Goal: Transaction & Acquisition: Book appointment/travel/reservation

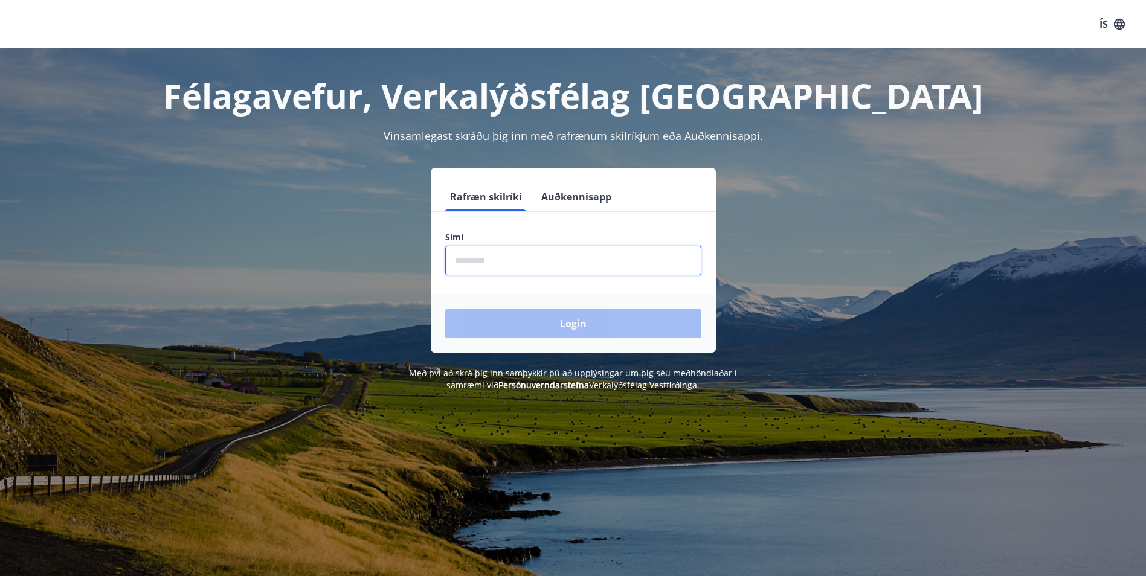
click at [557, 255] on input "phone" at bounding box center [573, 261] width 256 height 30
type input "********"
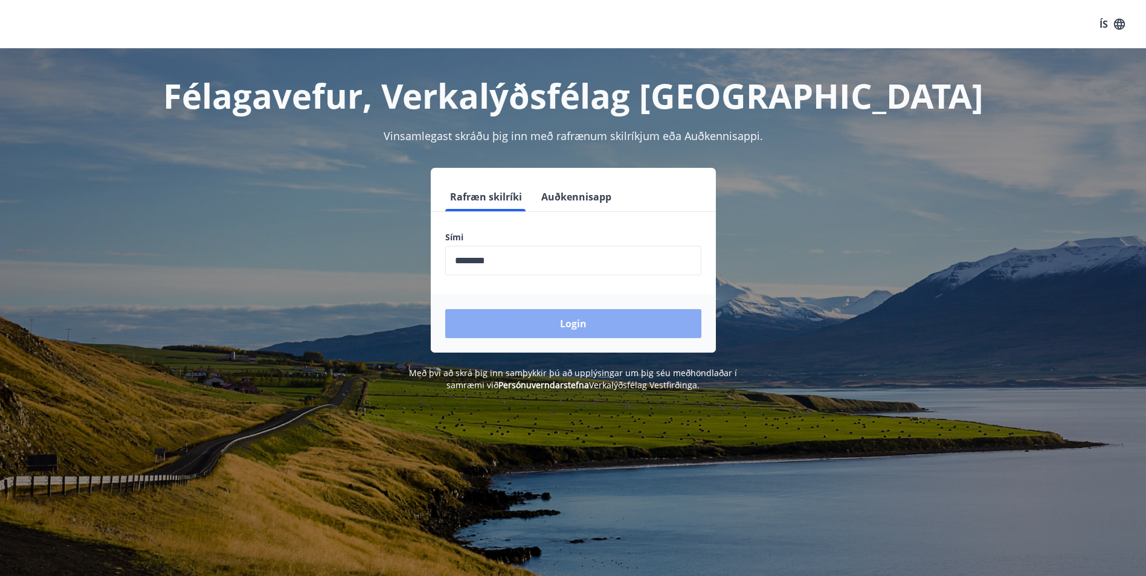
click at [572, 330] on button "Login" at bounding box center [573, 323] width 256 height 29
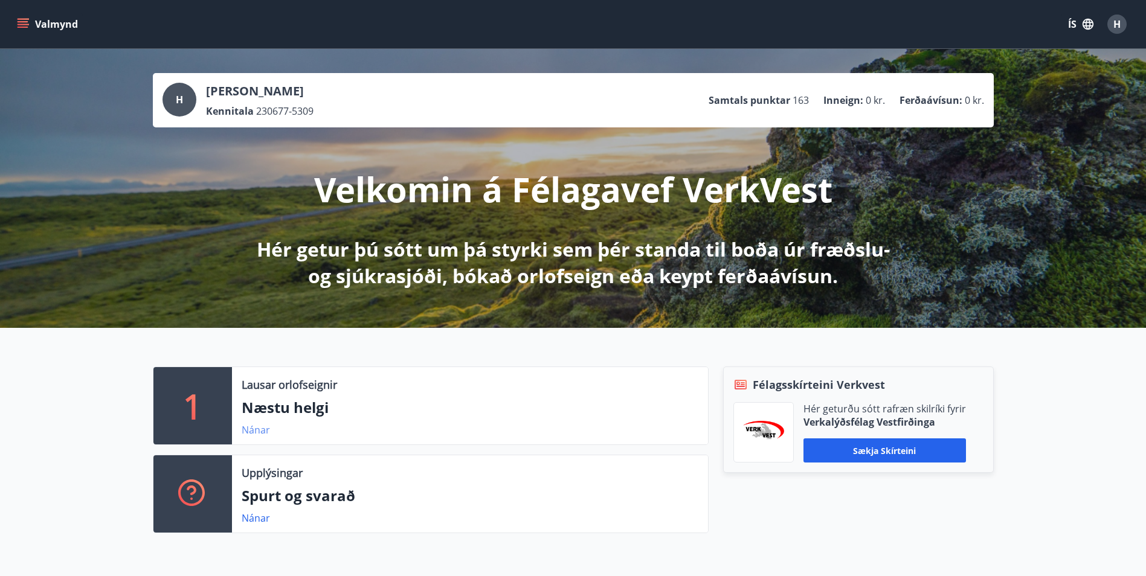
click at [254, 430] on link "Nánar" at bounding box center [256, 429] width 28 height 13
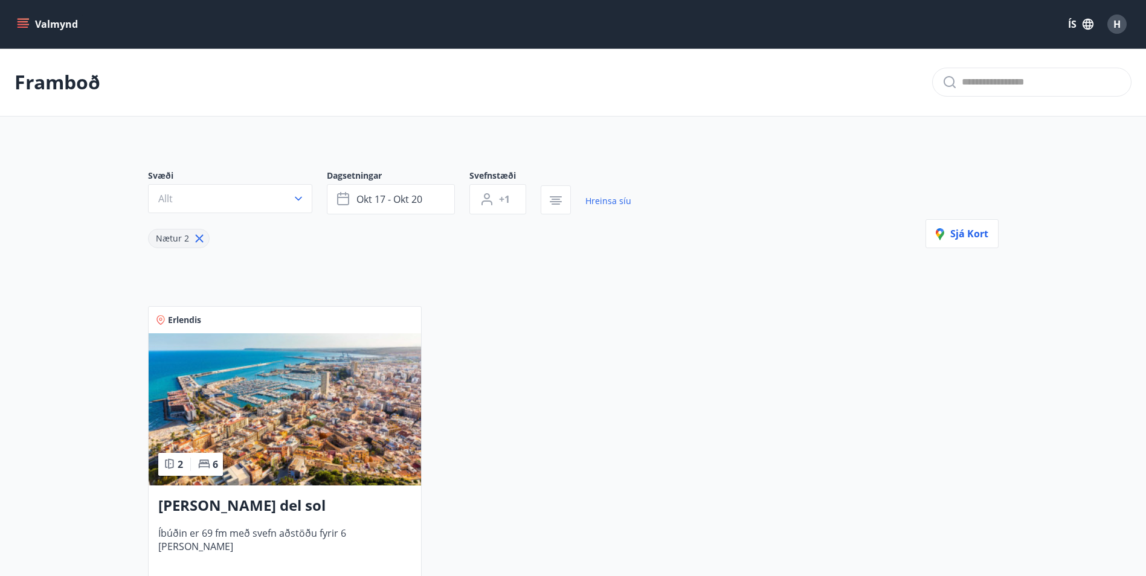
click at [22, 22] on icon "menu" at bounding box center [23, 21] width 11 height 1
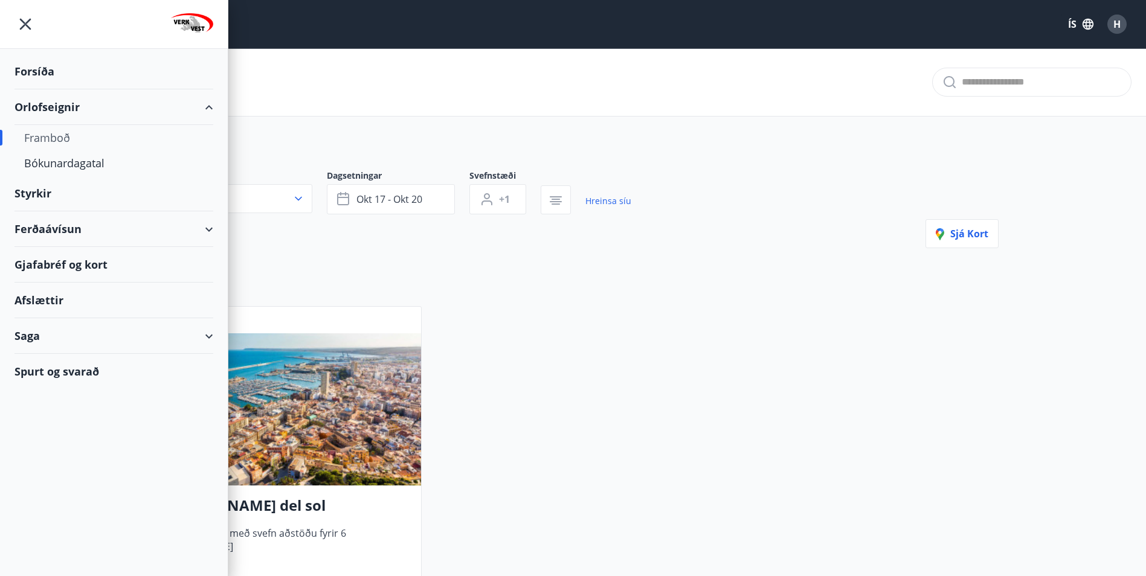
click at [75, 109] on div "Orlofseignir" at bounding box center [113, 107] width 199 height 36
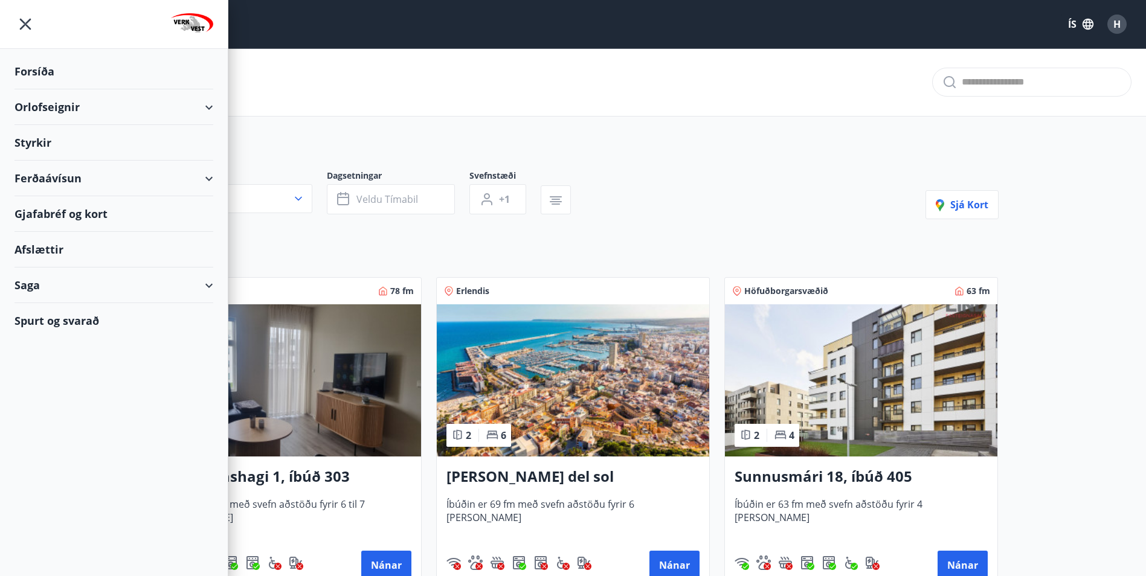
click at [694, 214] on div "Svæði Allt Dagsetningar Veldu tímabil Svefnstæði +1 Sjá kort" at bounding box center [573, 195] width 850 height 50
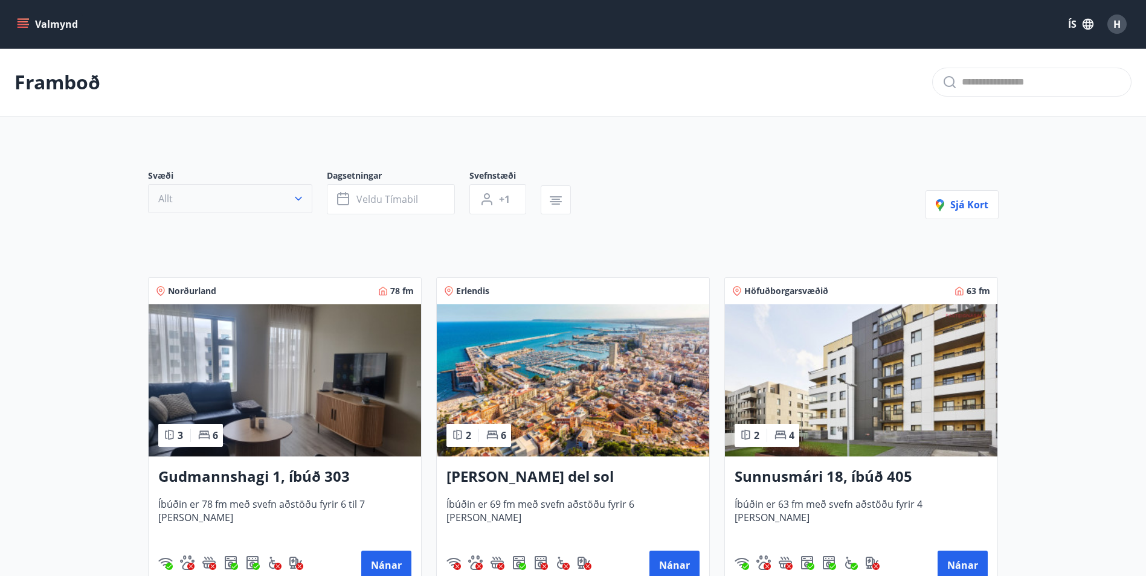
click at [301, 194] on icon "button" at bounding box center [298, 199] width 12 height 12
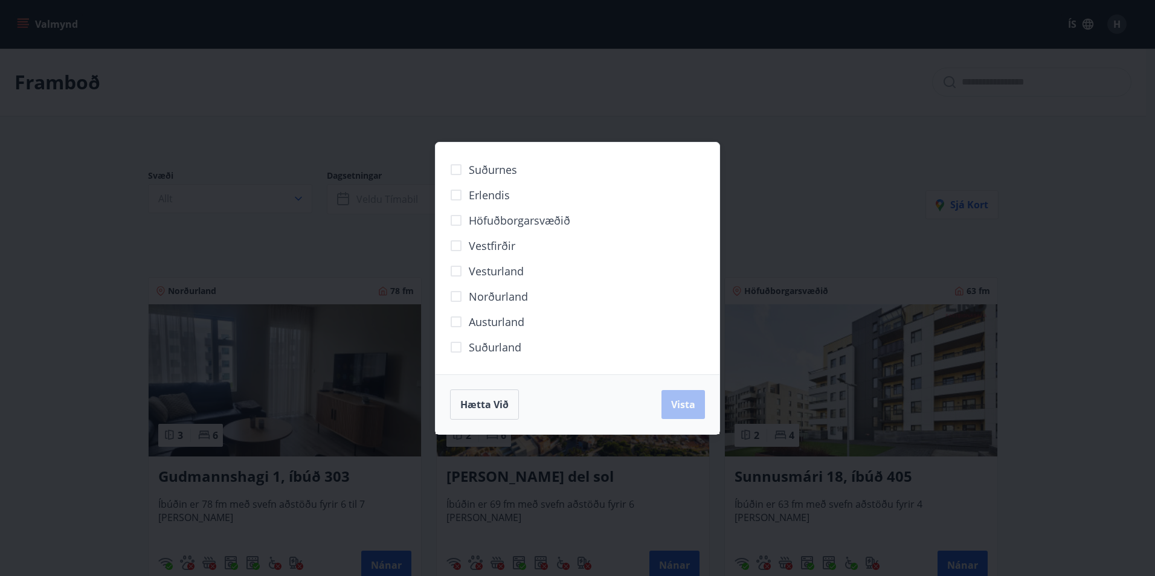
click at [560, 218] on span "Höfuðborgarsvæðið" at bounding box center [519, 221] width 101 height 16
click at [665, 406] on button "Vista" at bounding box center [682, 404] width 43 height 29
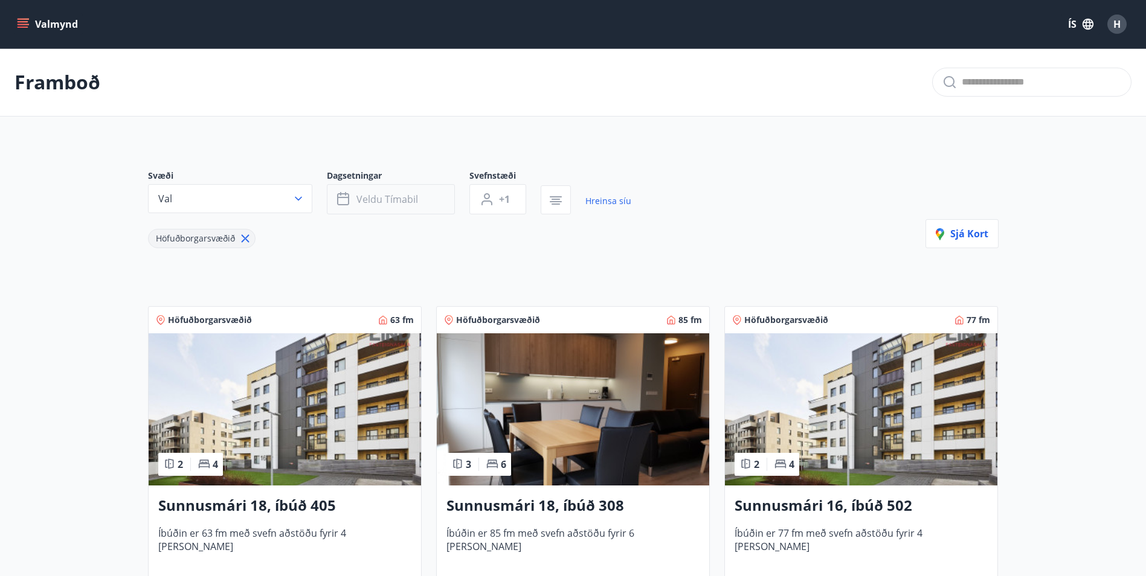
click at [390, 207] on button "Veldu tímabil" at bounding box center [391, 199] width 128 height 30
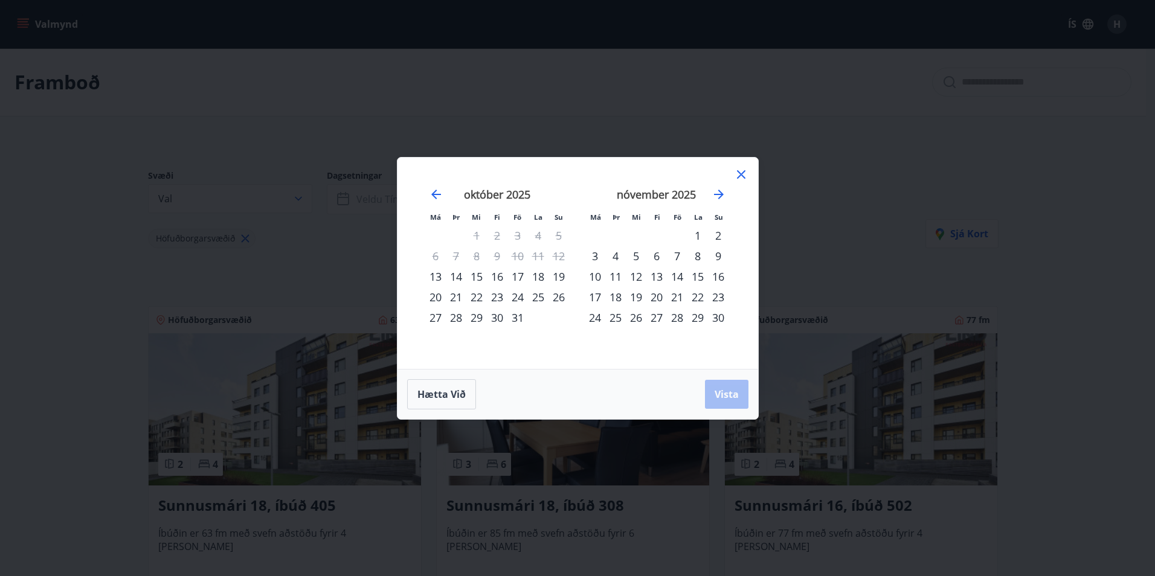
click at [476, 321] on div "29" at bounding box center [476, 317] width 21 height 21
click at [727, 390] on span "Vista" at bounding box center [726, 394] width 24 height 13
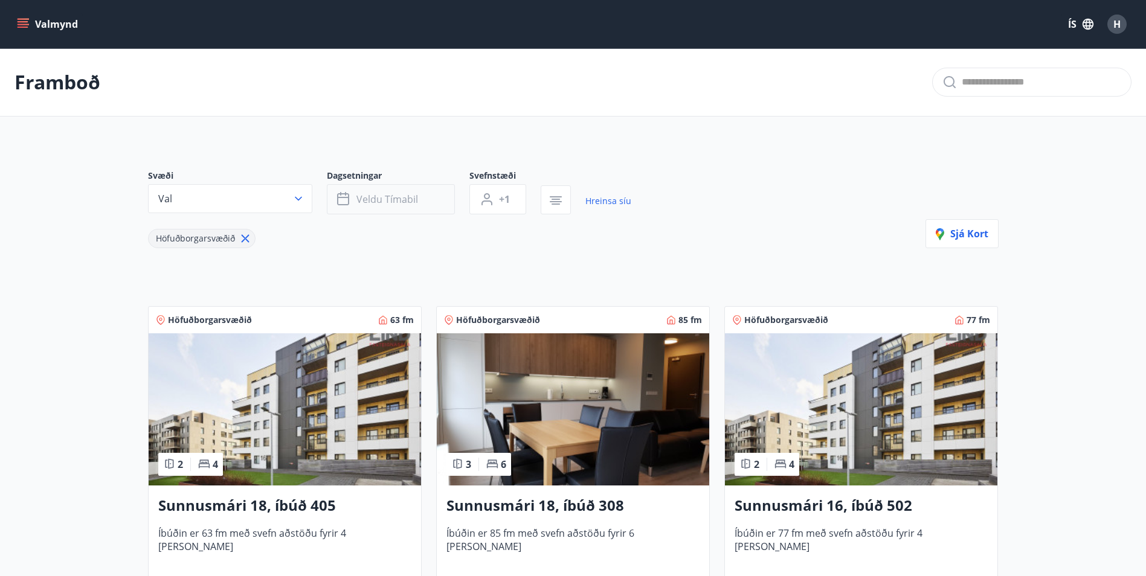
click at [408, 204] on span "Veldu tímabil" at bounding box center [387, 199] width 62 height 13
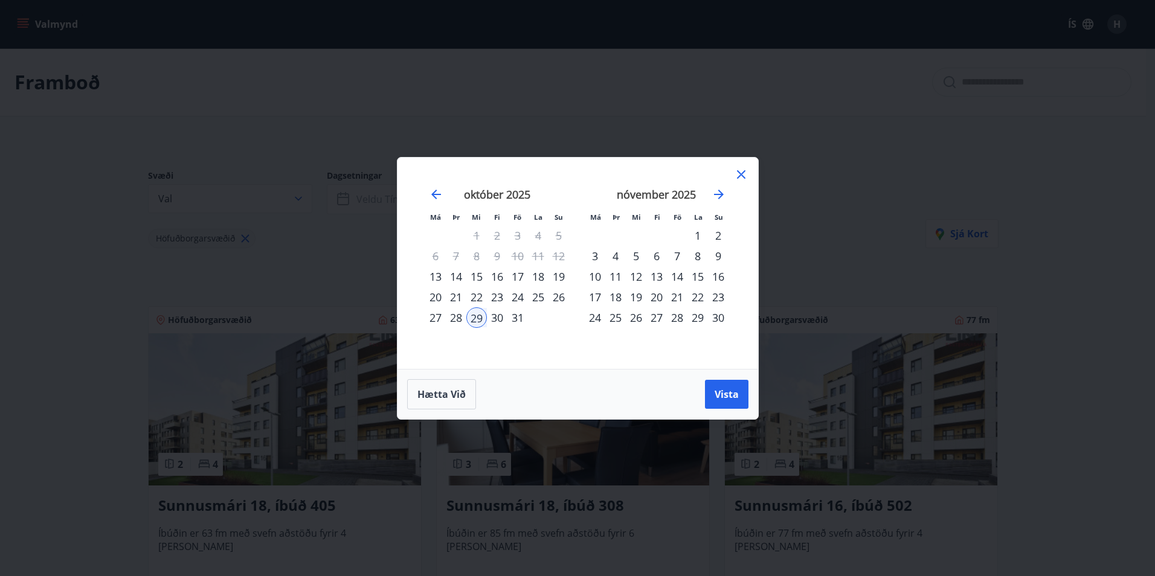
click at [699, 231] on div "1" at bounding box center [697, 235] width 21 height 21
click at [742, 399] on button "Vista" at bounding box center [726, 394] width 43 height 29
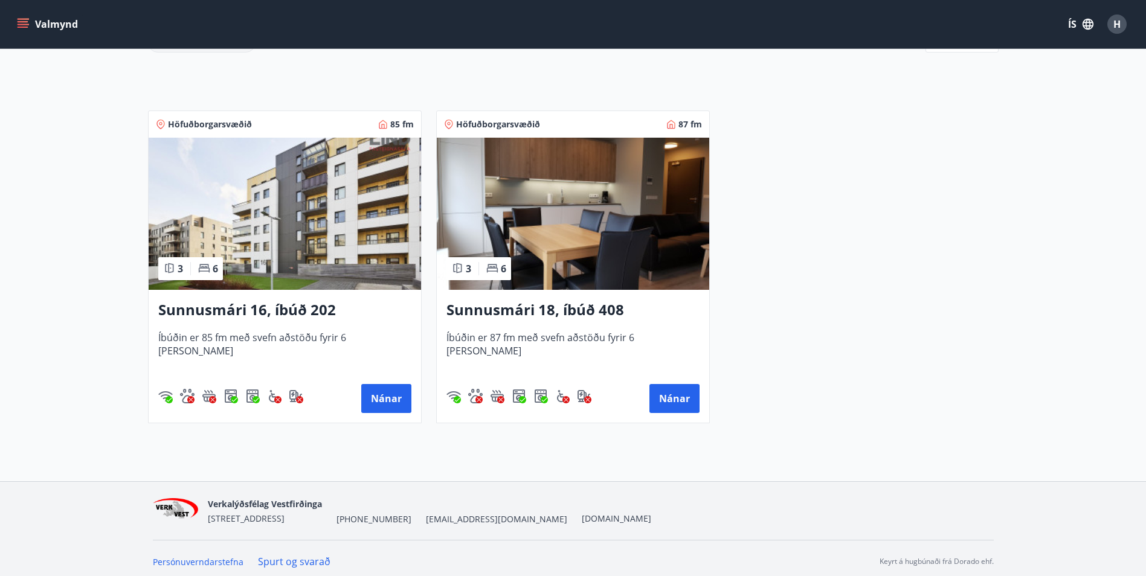
scroll to position [202, 0]
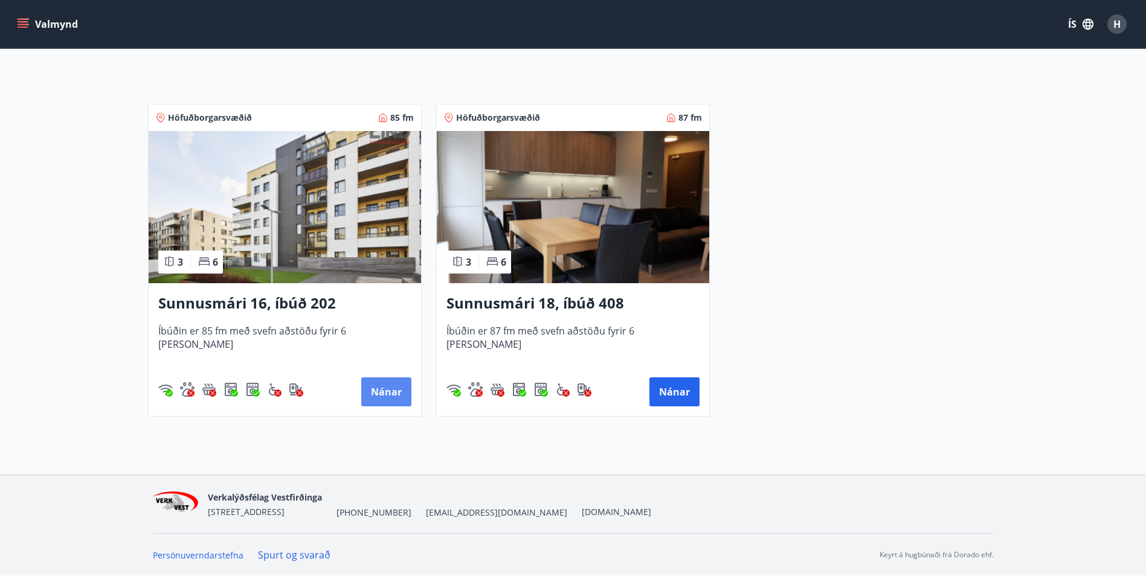
click at [403, 396] on button "Nánar" at bounding box center [386, 391] width 50 height 29
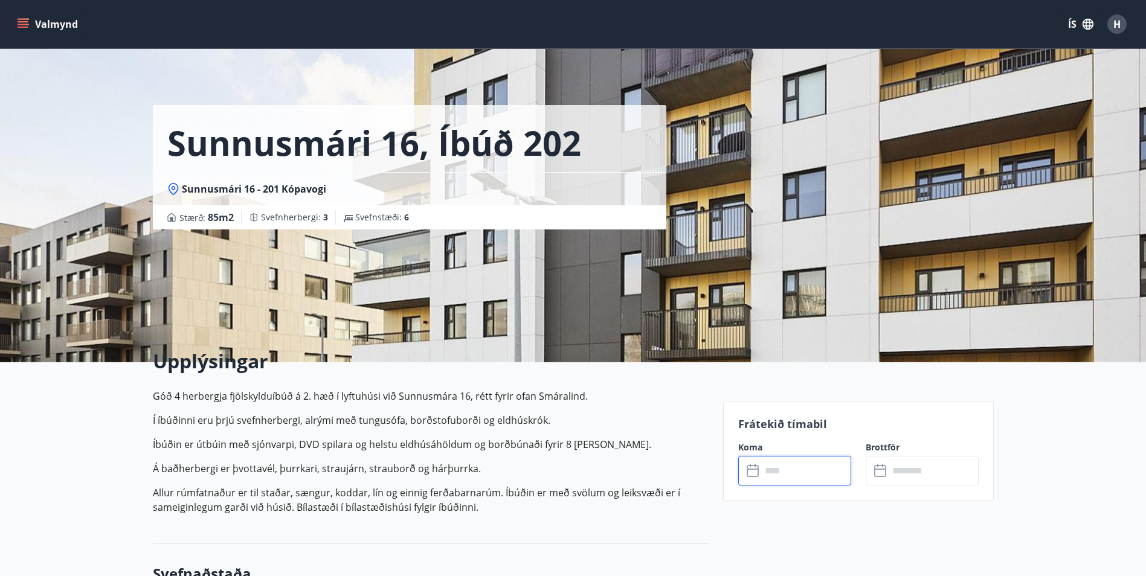
click at [769, 474] on input "text" at bounding box center [806, 471] width 90 height 30
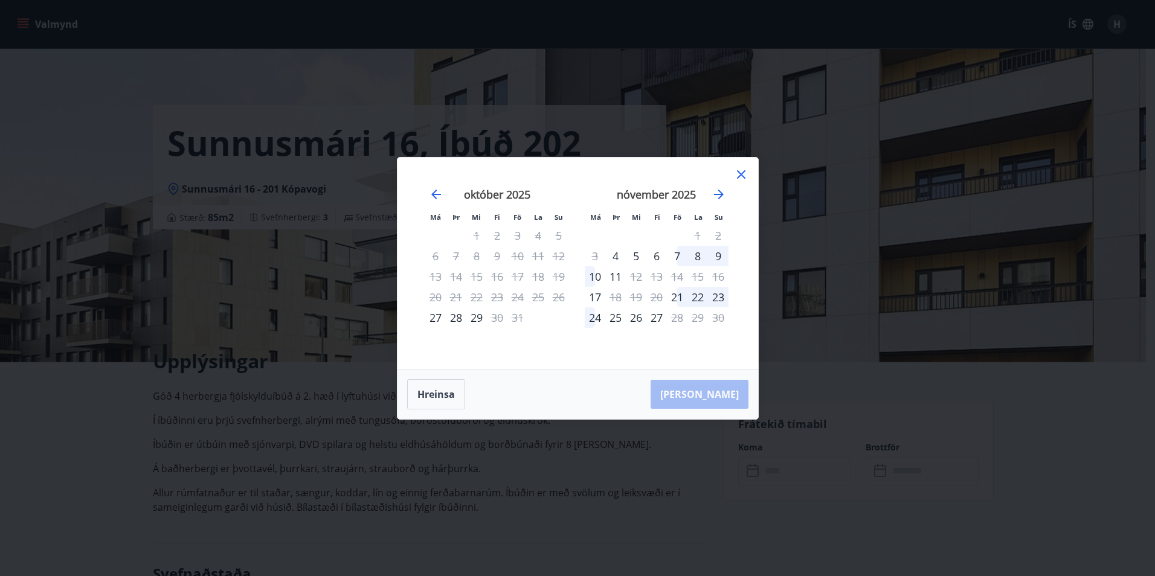
click at [742, 173] on icon at bounding box center [741, 174] width 8 height 8
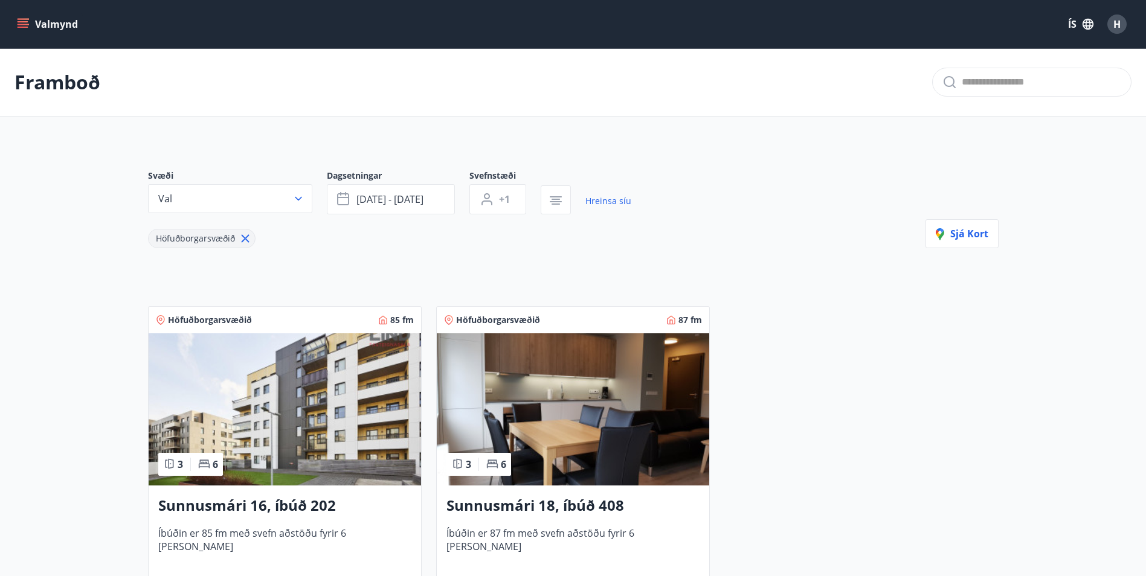
click at [565, 406] on img at bounding box center [573, 409] width 272 height 152
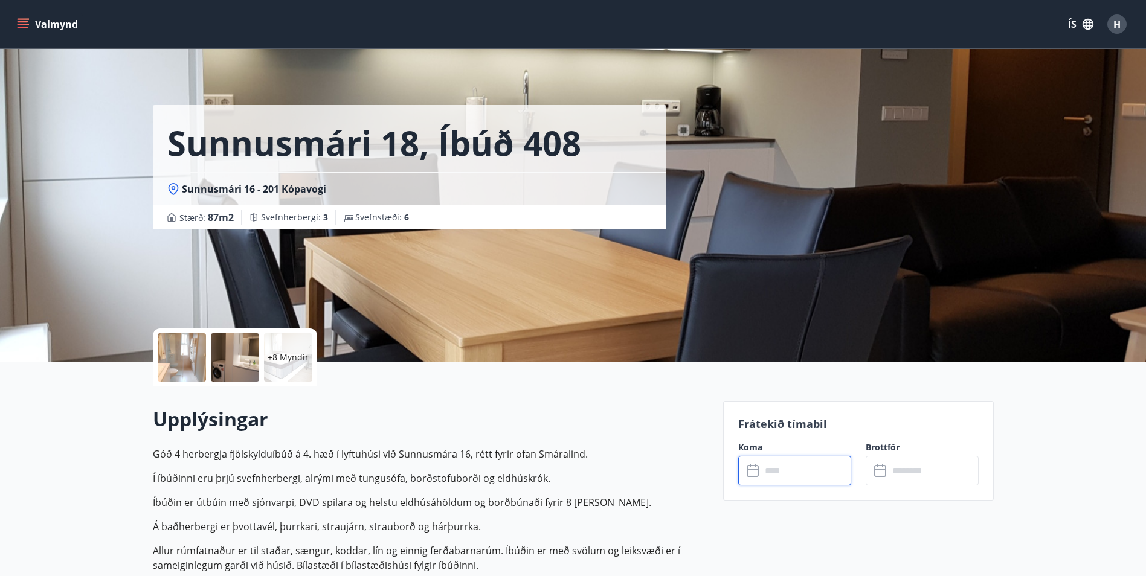
click at [771, 465] on input "text" at bounding box center [806, 471] width 90 height 30
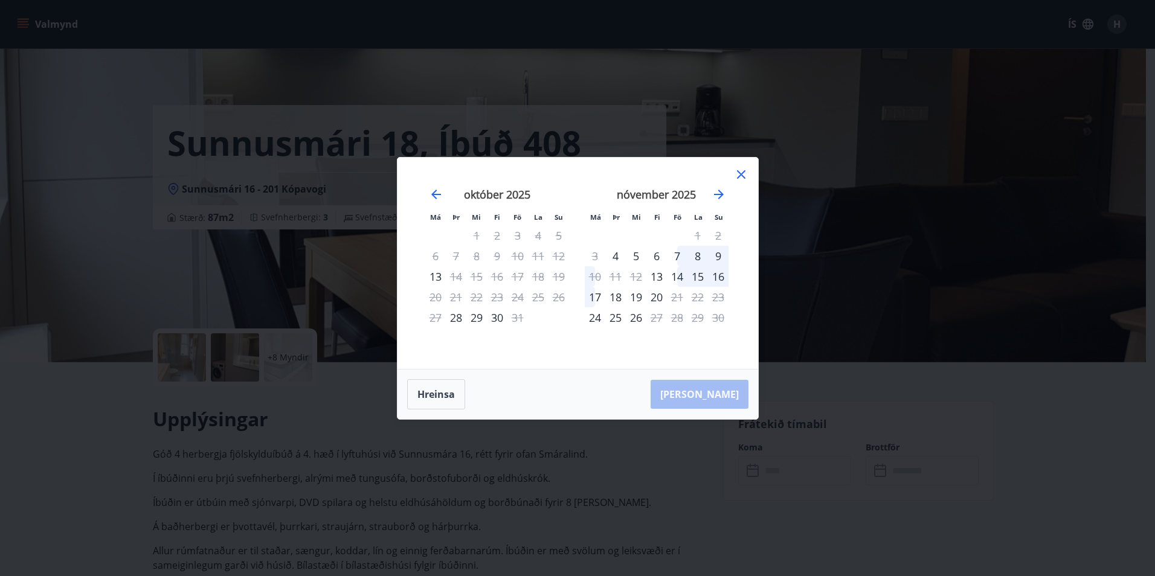
click at [743, 170] on icon at bounding box center [741, 174] width 14 height 14
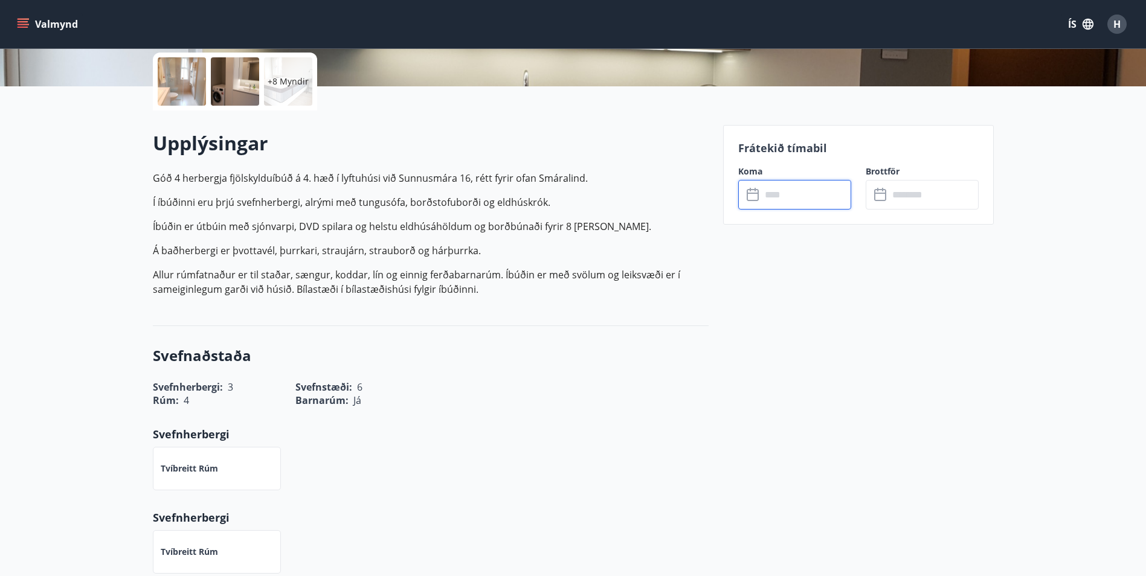
scroll to position [302, 0]
